Goal: Information Seeking & Learning: Learn about a topic

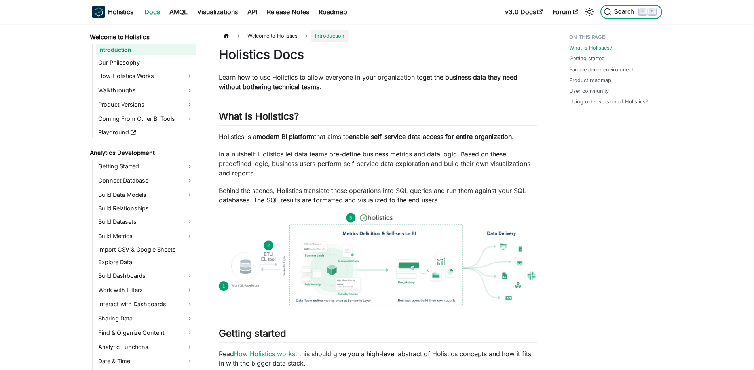
click at [613, 13] on span "Search" at bounding box center [625, 11] width 27 height 7
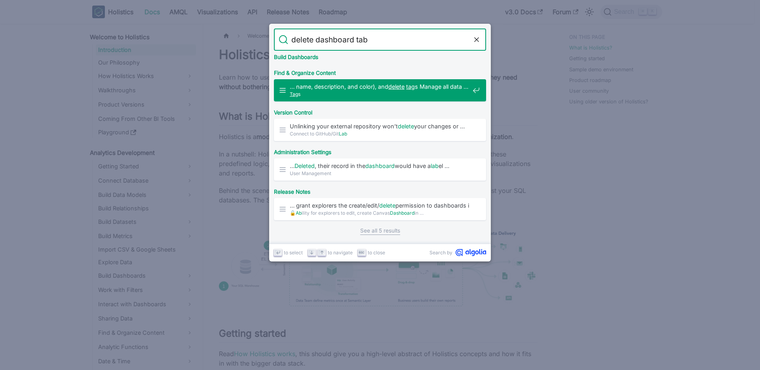
scroll to position [27, 0]
click at [343, 40] on input "delete dashboard tab" at bounding box center [380, 40] width 184 height 22
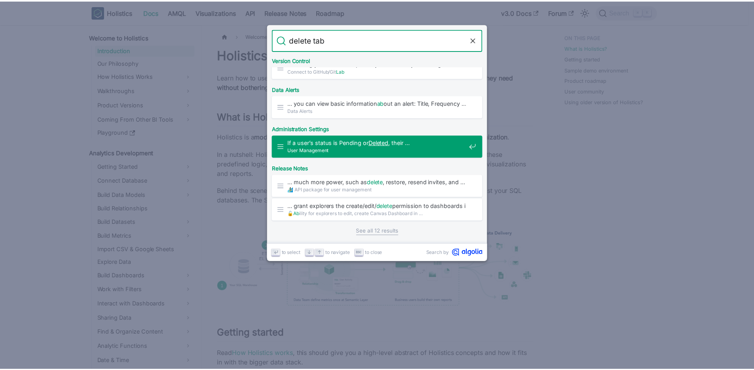
scroll to position [273, 0]
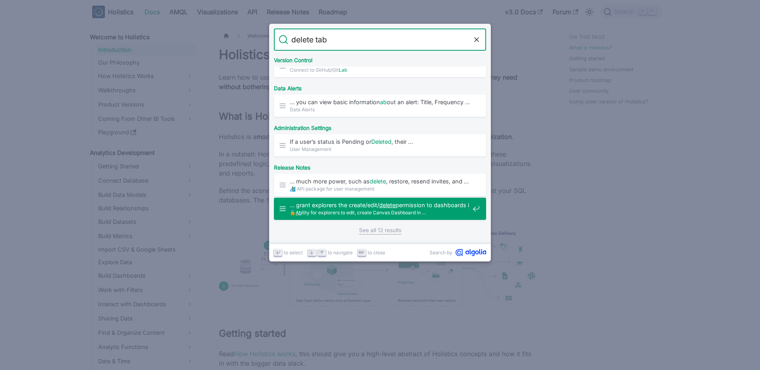
type input "delete tab"
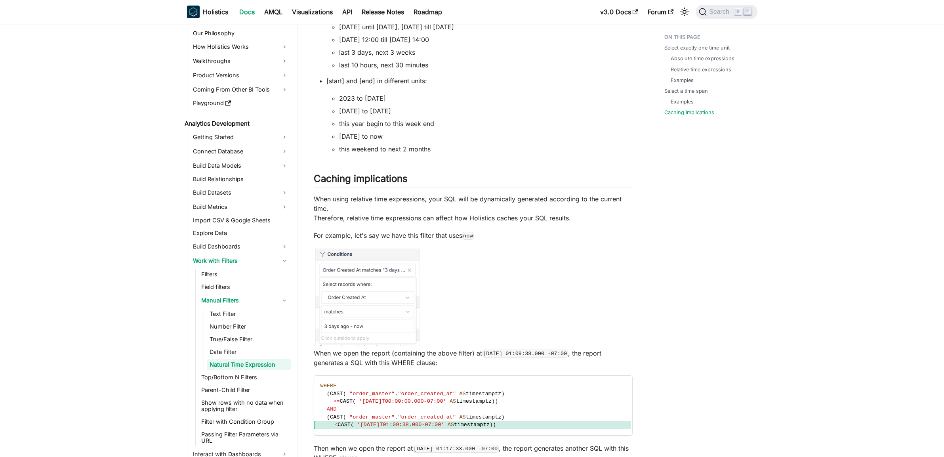
scroll to position [2096, 0]
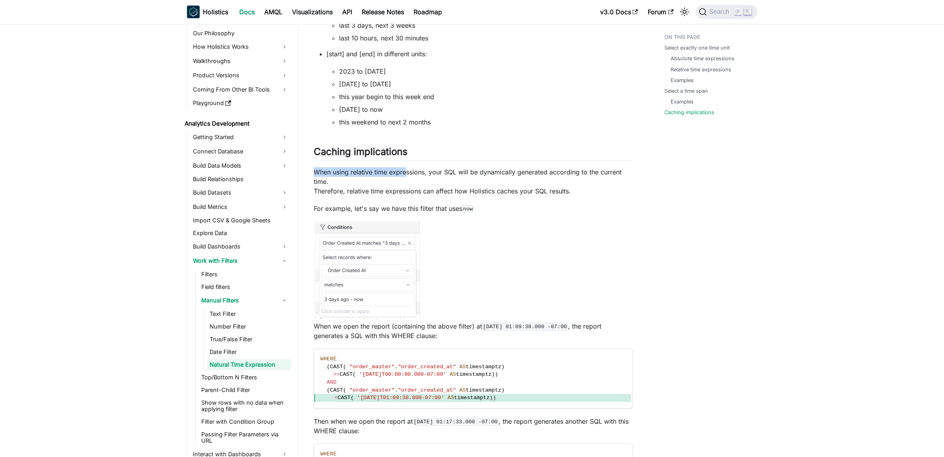
drag, startPoint x: 315, startPoint y: 238, endPoint x: 407, endPoint y: 240, distance: 91.9
click at [407, 196] on p "When using relative time expressions, your SQL will be dynamically generated ac…" at bounding box center [473, 181] width 319 height 29
click at [415, 196] on p "When using relative time expressions, your SQL will be dynamically generated ac…" at bounding box center [473, 181] width 319 height 29
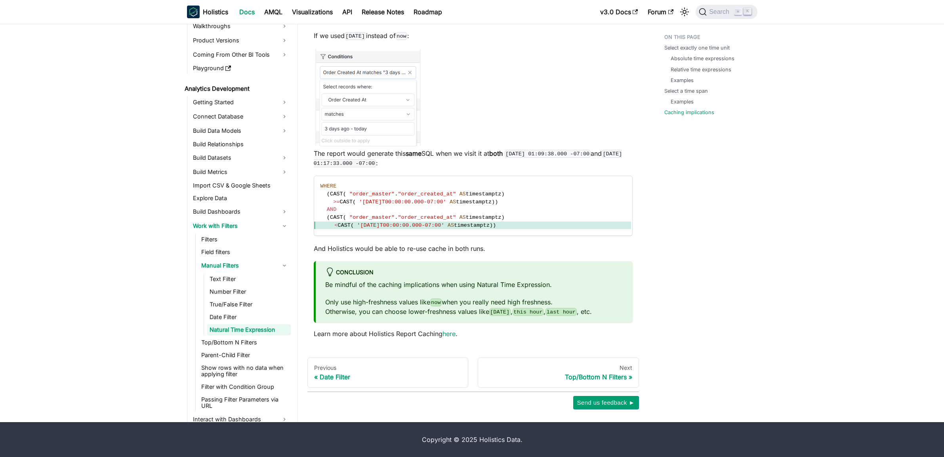
scroll to position [2681, 0]
